Goal: Information Seeking & Learning: Find specific fact

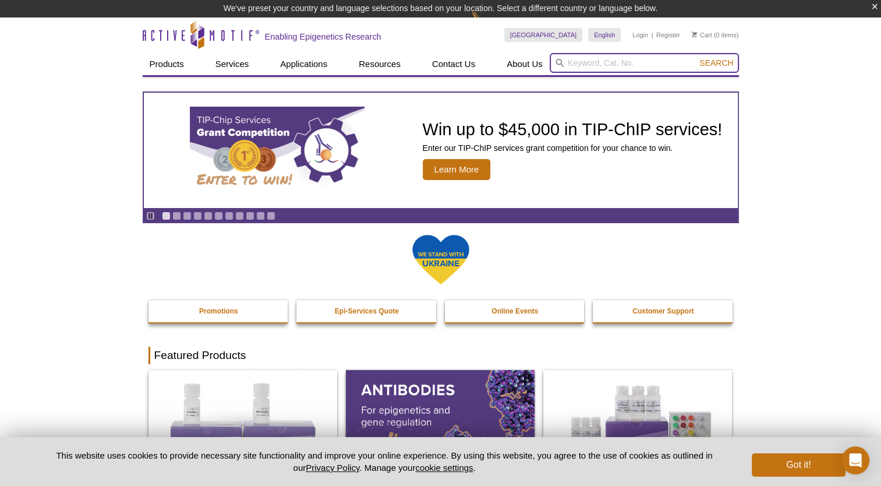
click at [650, 66] on input "search" at bounding box center [644, 63] width 189 height 20
paste input "Mouse Anti-HA tag antibody, Monoclonal[3B9]"
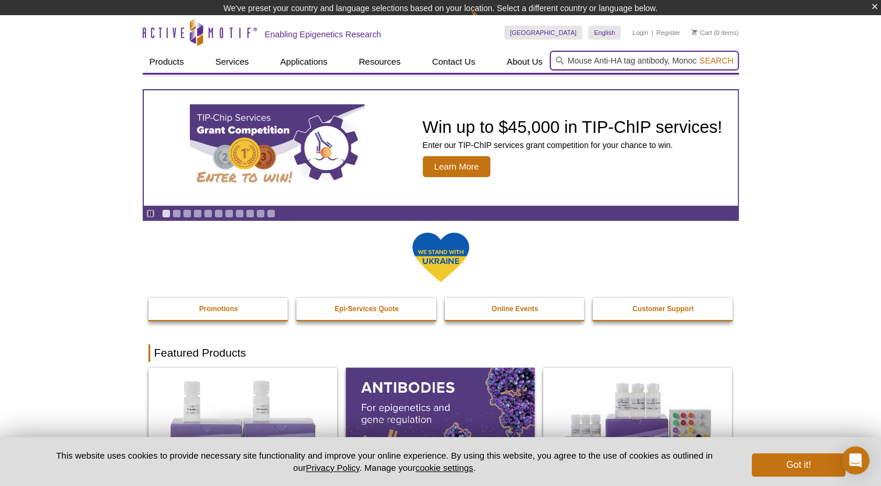
scroll to position [0, 55]
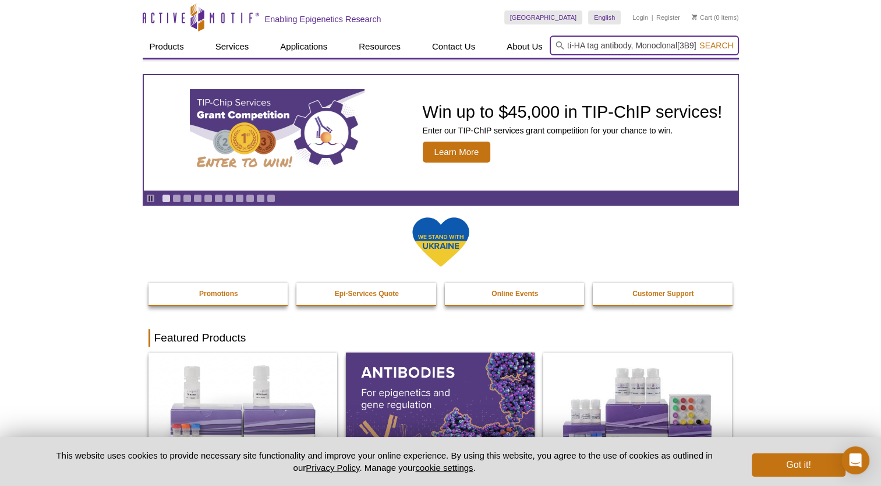
type input "Mouse Anti-HA tag antibody, Monoclonal[3B9]"
click at [696, 40] on button "Search" at bounding box center [716, 45] width 41 height 10
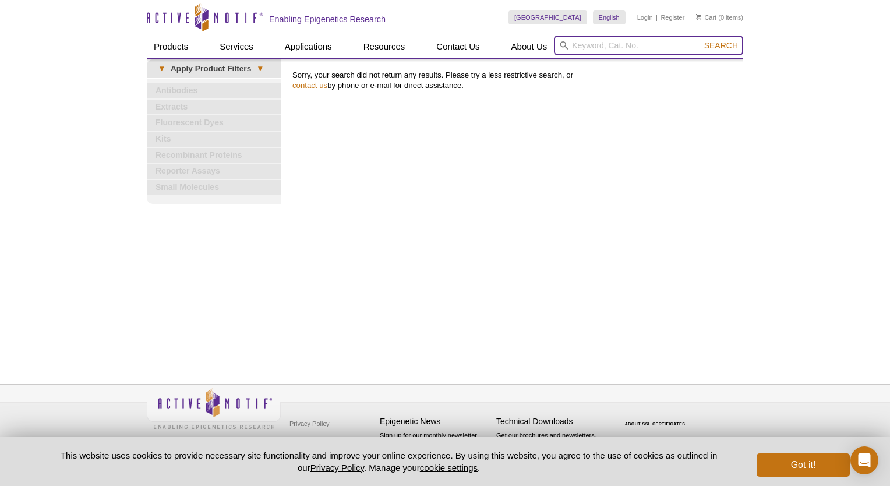
click at [626, 40] on input "search" at bounding box center [648, 46] width 189 height 20
type input "anti HA antibody"
click at [701, 40] on button "Search" at bounding box center [721, 45] width 41 height 10
click at [637, 50] on input "search" at bounding box center [648, 46] width 189 height 20
click at [636, 40] on input "search" at bounding box center [648, 46] width 189 height 20
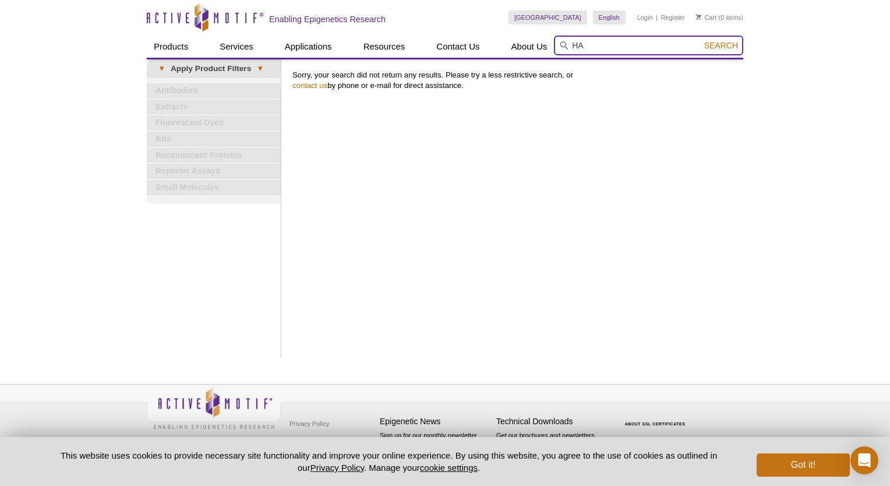
type input "HA"
click at [701, 40] on button "Search" at bounding box center [721, 45] width 41 height 10
